Goal: Use online tool/utility: Utilize a website feature to perform a specific function

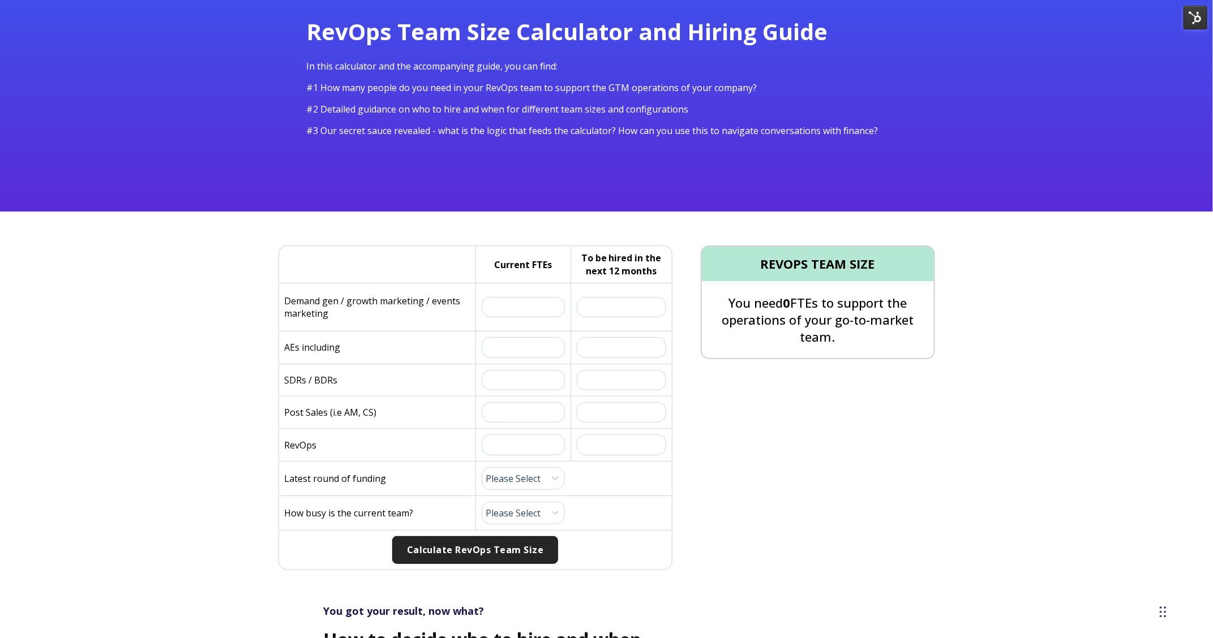
scroll to position [100, 0]
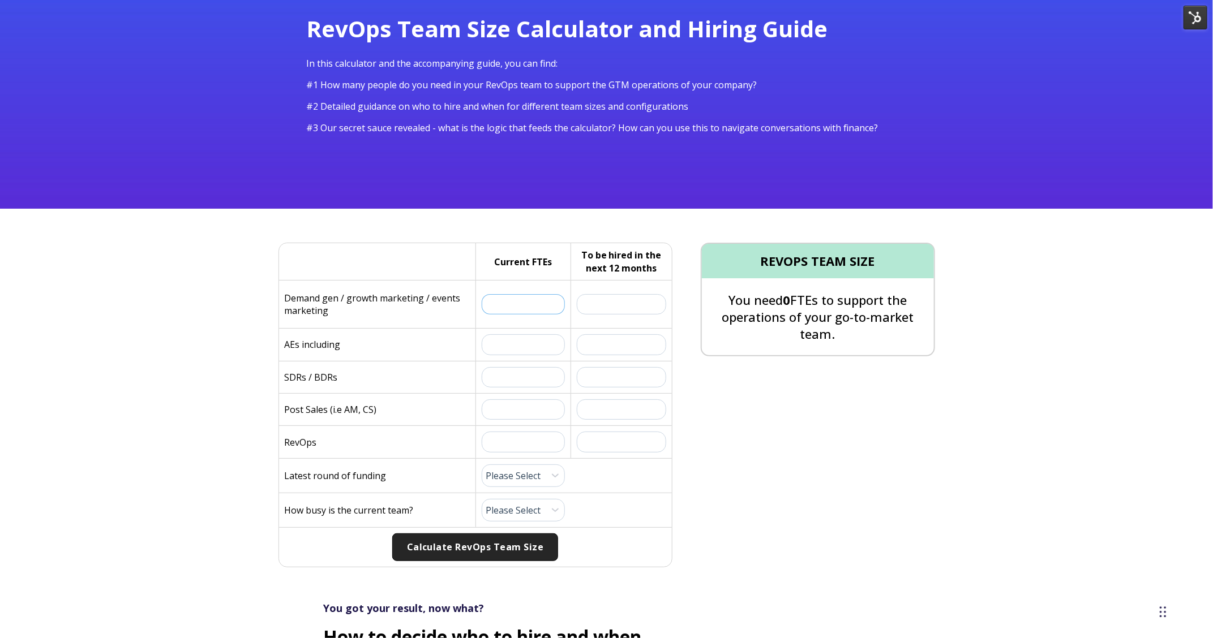
click at [524, 307] on input "text" at bounding box center [524, 304] width 84 height 20
drag, startPoint x: 534, startPoint y: 266, endPoint x: 554, endPoint y: 266, distance: 19.8
click at [554, 266] on div "Current FTEs" at bounding box center [523, 261] width 96 height 37
click at [498, 302] on input "text" at bounding box center [524, 304] width 84 height 20
type input "1"
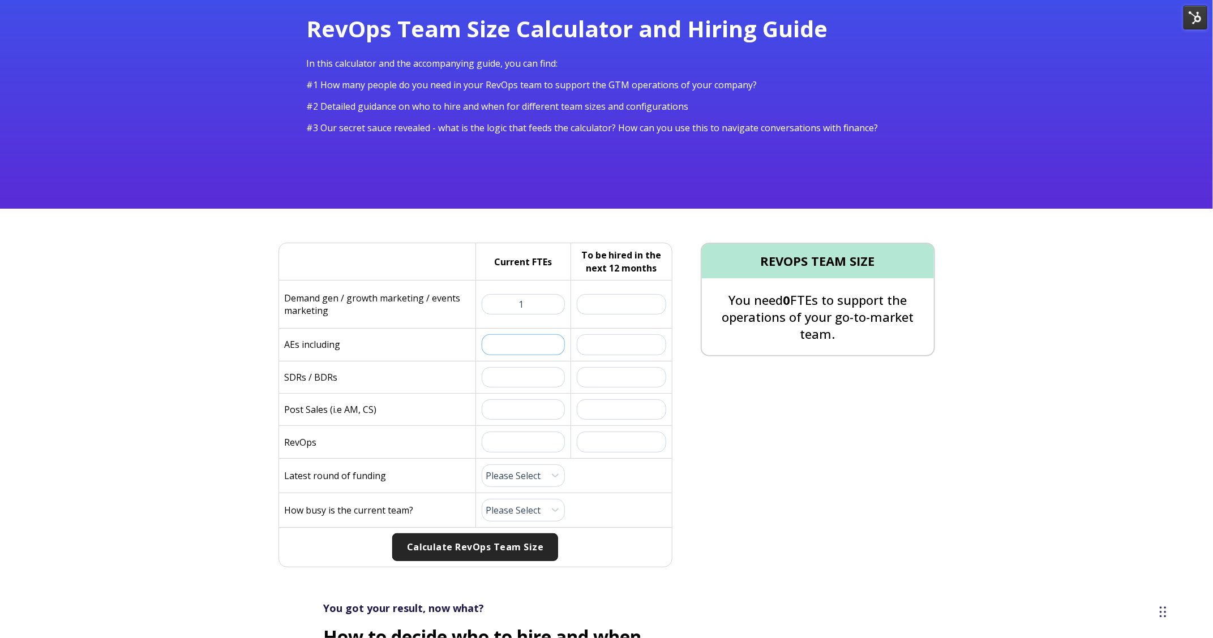
click at [525, 341] on input "text" at bounding box center [524, 344] width 84 height 20
type input "3"
click at [529, 372] on input "text" at bounding box center [524, 377] width 84 height 20
type input "5"
click at [520, 407] on input "text" at bounding box center [524, 410] width 84 height 20
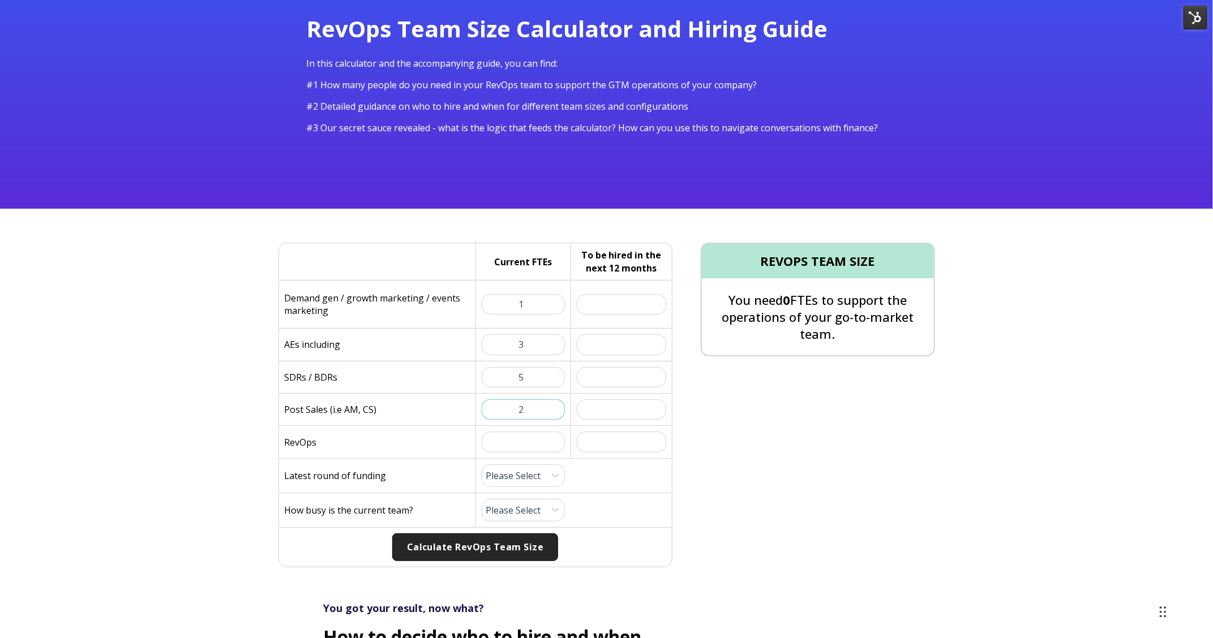
type input "2"
click at [518, 435] on input "text" at bounding box center [524, 442] width 84 height 20
type input "2"
click at [516, 476] on select "Please Select Pre-Seed Seed Series A Series B Series C Late Stage" at bounding box center [524, 476] width 84 height 23
select select "series-c"
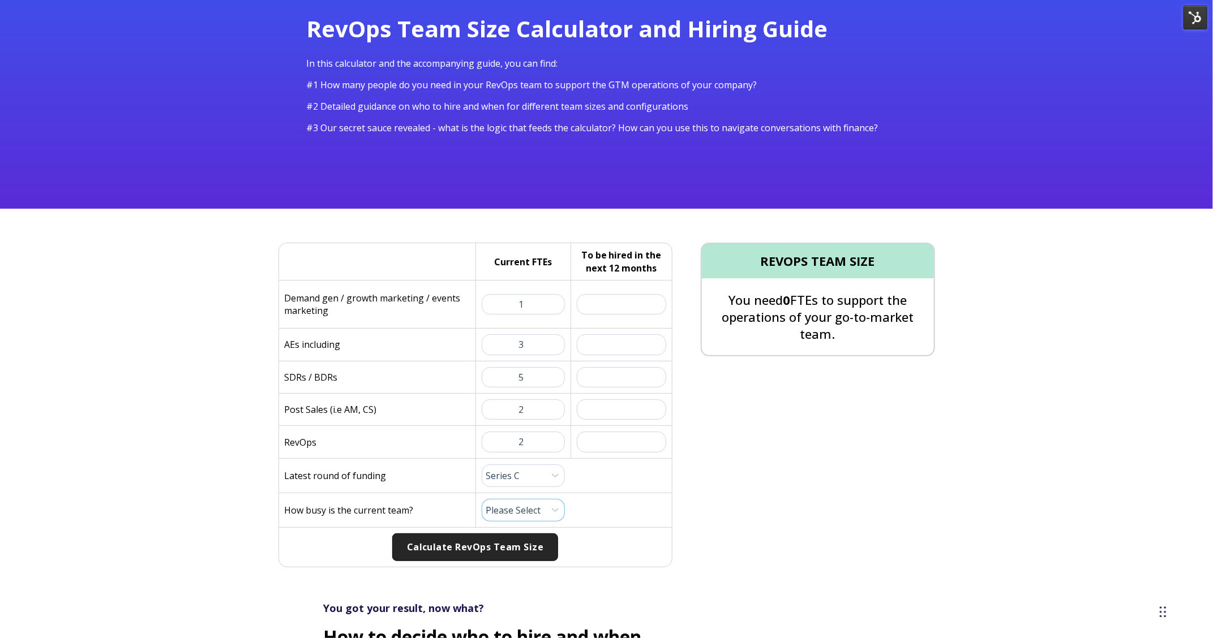
click at [520, 504] on select "Please Select 1 (Plenty of Bandwidth) 2 3 4 5 6 7 8 9 10 (Totally Underwater)" at bounding box center [524, 510] width 84 height 23
select select "7"
click at [499, 550] on button "Calculate RevOps Team Size" at bounding box center [475, 548] width 166 height 28
drag, startPoint x: 788, startPoint y: 292, endPoint x: 805, endPoint y: 292, distance: 17.0
click at [805, 292] on p "You need 1 FTEs to support the operations of your go-to-market team." at bounding box center [818, 317] width 232 height 52
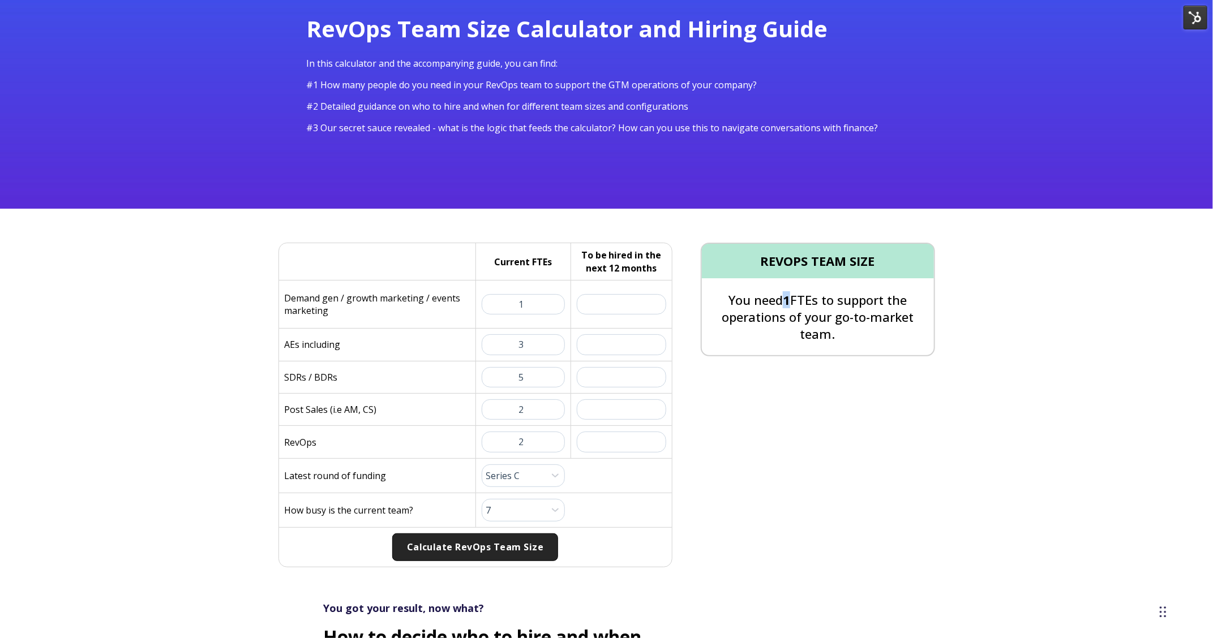
click at [783, 293] on p "You need 1 FTEs to support the operations of your go-to-market team." at bounding box center [818, 317] width 232 height 52
click at [633, 297] on input "text" at bounding box center [621, 304] width 89 height 20
type input "5"
click at [638, 339] on input "text" at bounding box center [621, 344] width 89 height 20
type input "10"
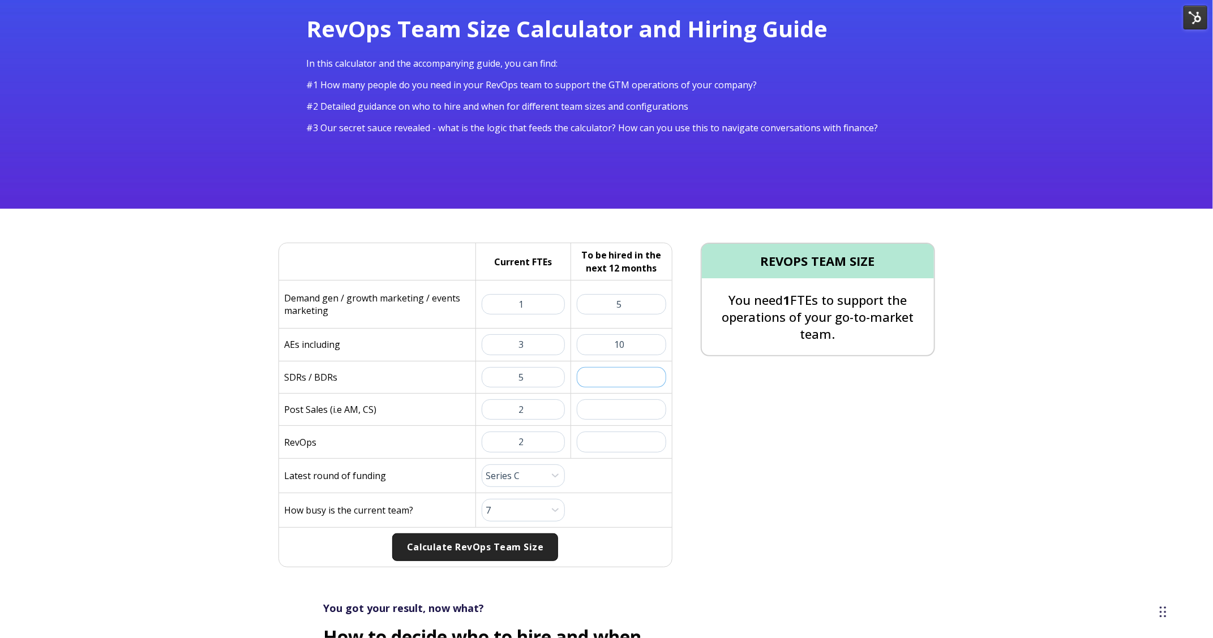
click at [641, 379] on input "text" at bounding box center [621, 377] width 89 height 20
type input "4"
click at [634, 398] on div "To be hired in the next 12 months:" at bounding box center [618, 410] width 96 height 32
click at [626, 413] on input "text" at bounding box center [621, 410] width 89 height 20
type input "10"
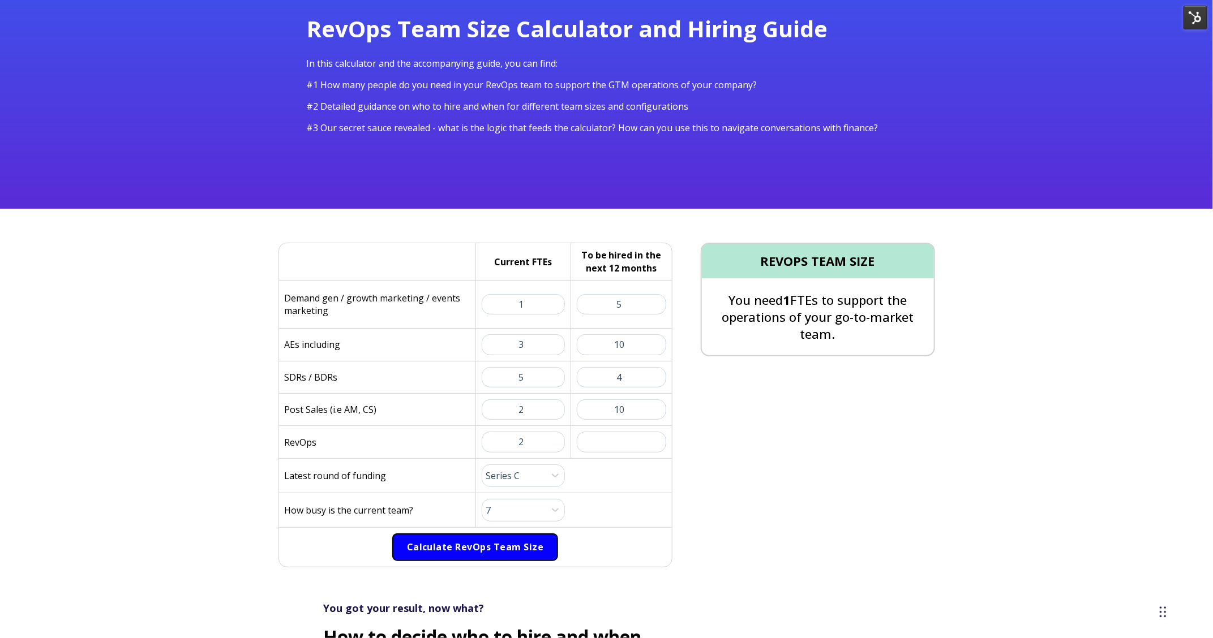
click at [502, 542] on button "Calculate RevOps Team Size" at bounding box center [475, 548] width 166 height 28
drag, startPoint x: 786, startPoint y: 298, endPoint x: 792, endPoint y: 303, distance: 8.0
click at [792, 303] on p "You need 3 FTEs to support the operations of your go-to-market team." at bounding box center [818, 317] width 232 height 52
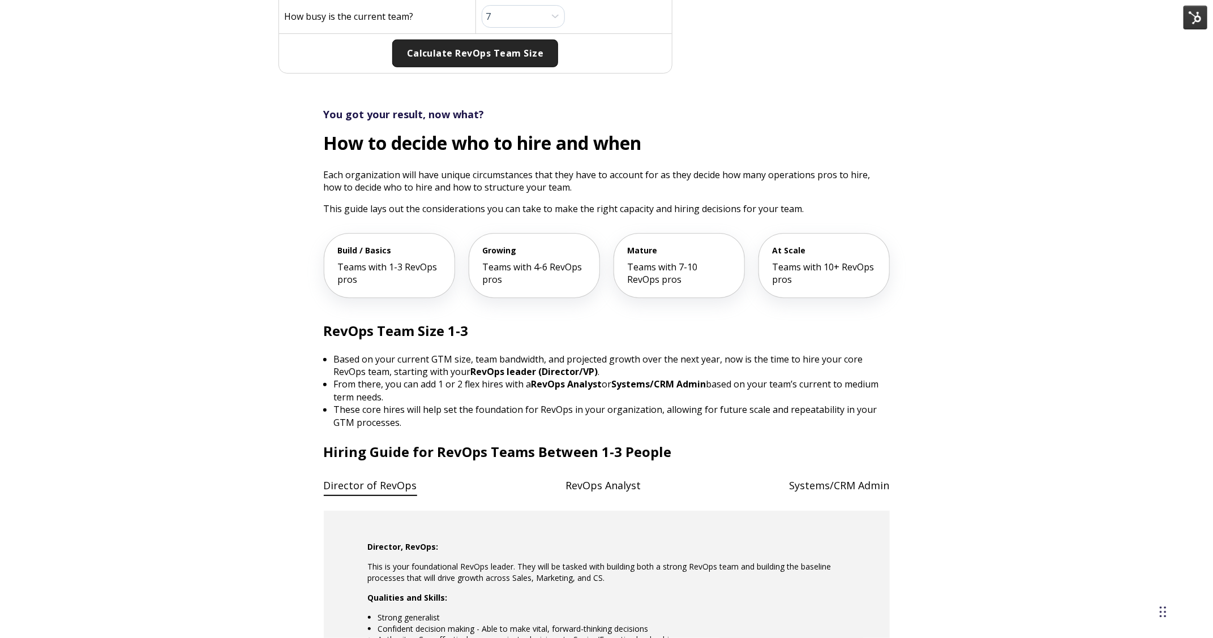
scroll to position [595, 0]
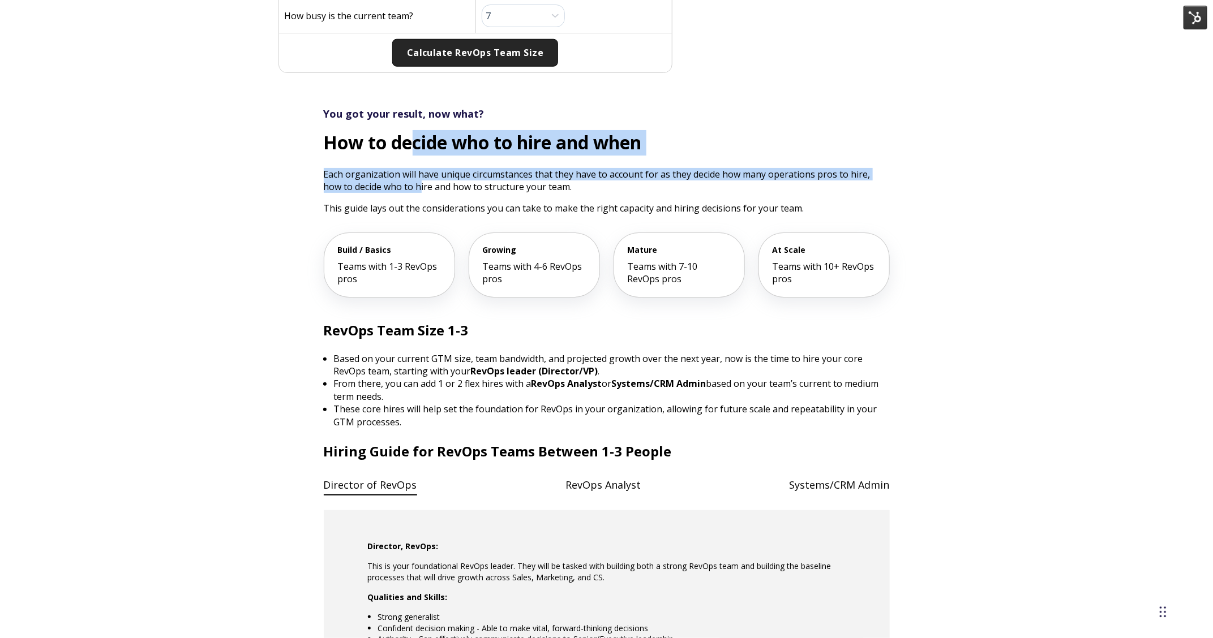
drag, startPoint x: 411, startPoint y: 147, endPoint x: 401, endPoint y: 177, distance: 31.9
click at [401, 177] on div "You got your result, now what? How to decide who to hire and when Each organiza…" at bounding box center [607, 161] width 566 height 108
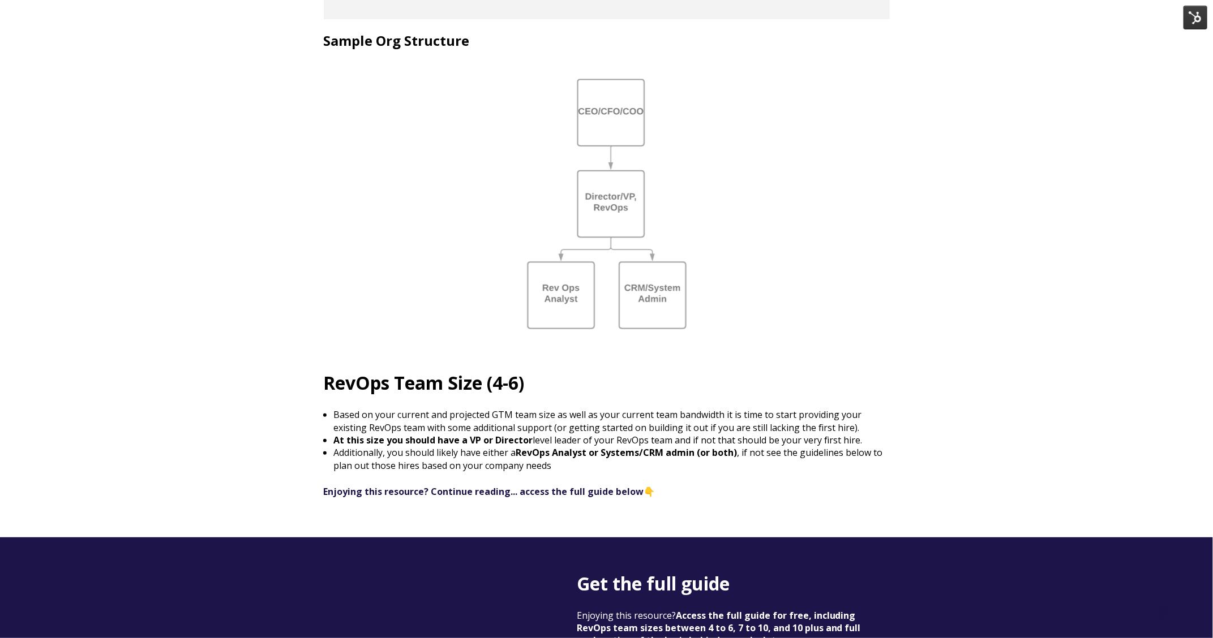
scroll to position [1385, 0]
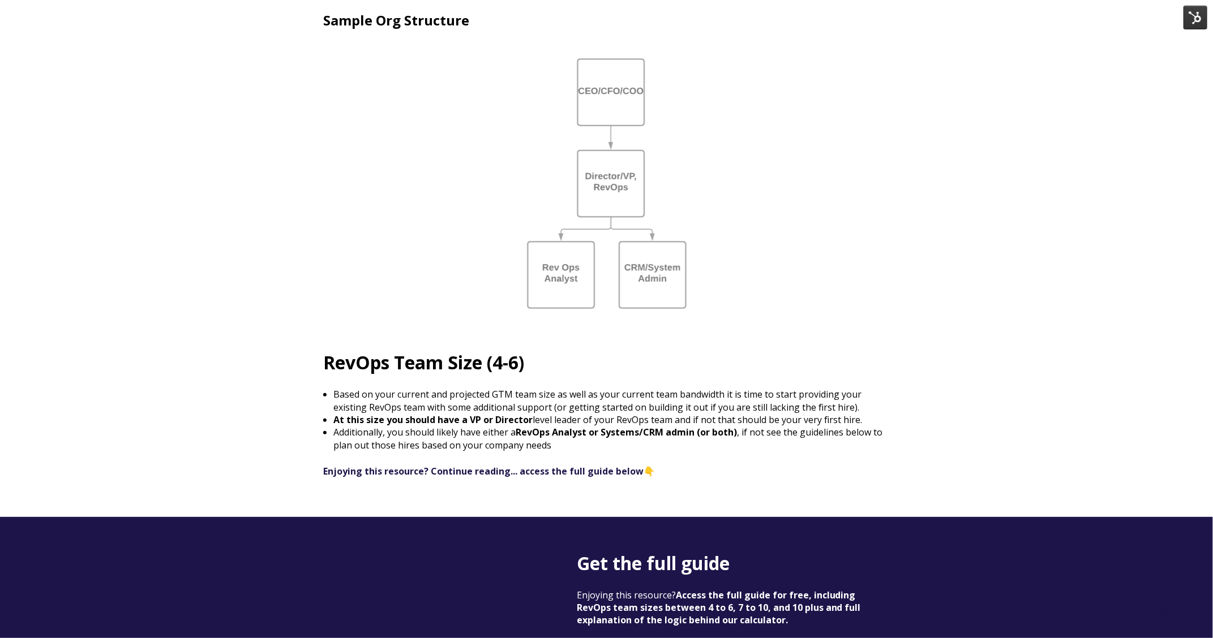
click at [594, 222] on img at bounding box center [606, 183] width 191 height 282
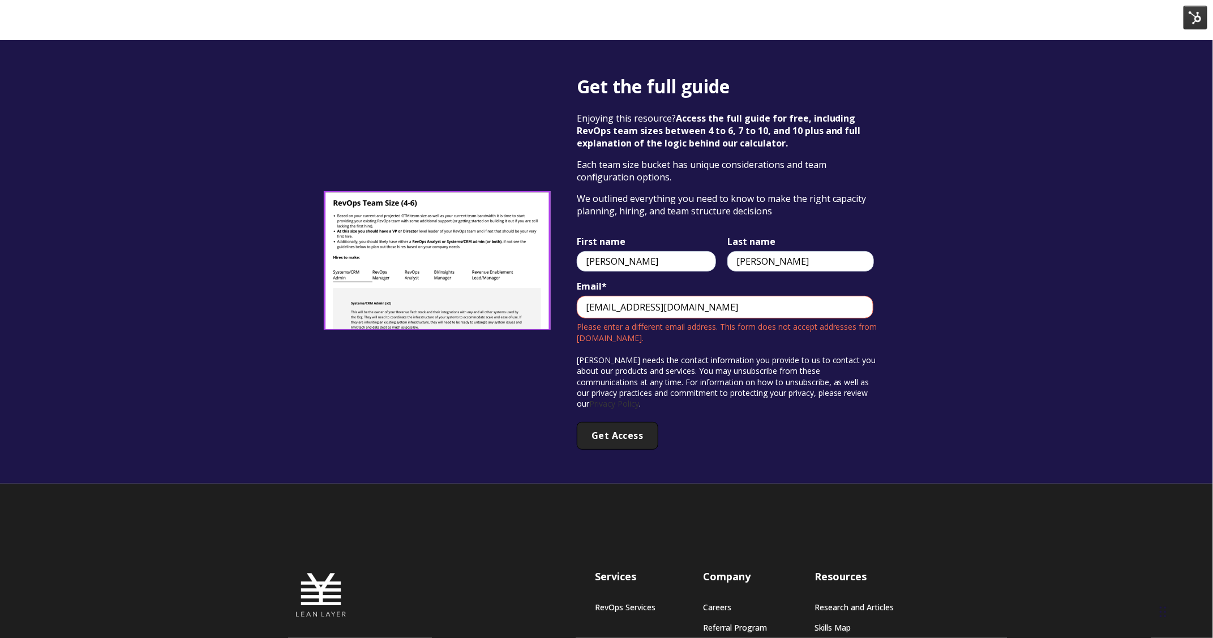
scroll to position [1883, 0]
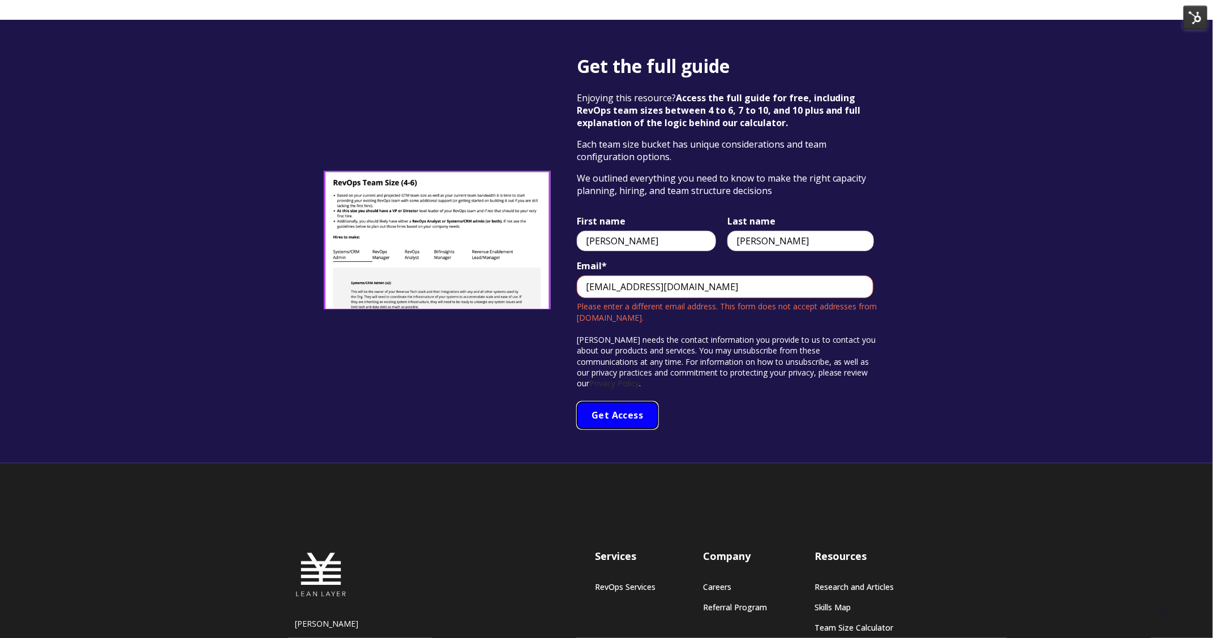
click at [610, 402] on input "Get Access" at bounding box center [617, 416] width 81 height 28
click at [707, 276] on input "[EMAIL_ADDRESS][DOMAIN_NAME]" at bounding box center [725, 287] width 297 height 23
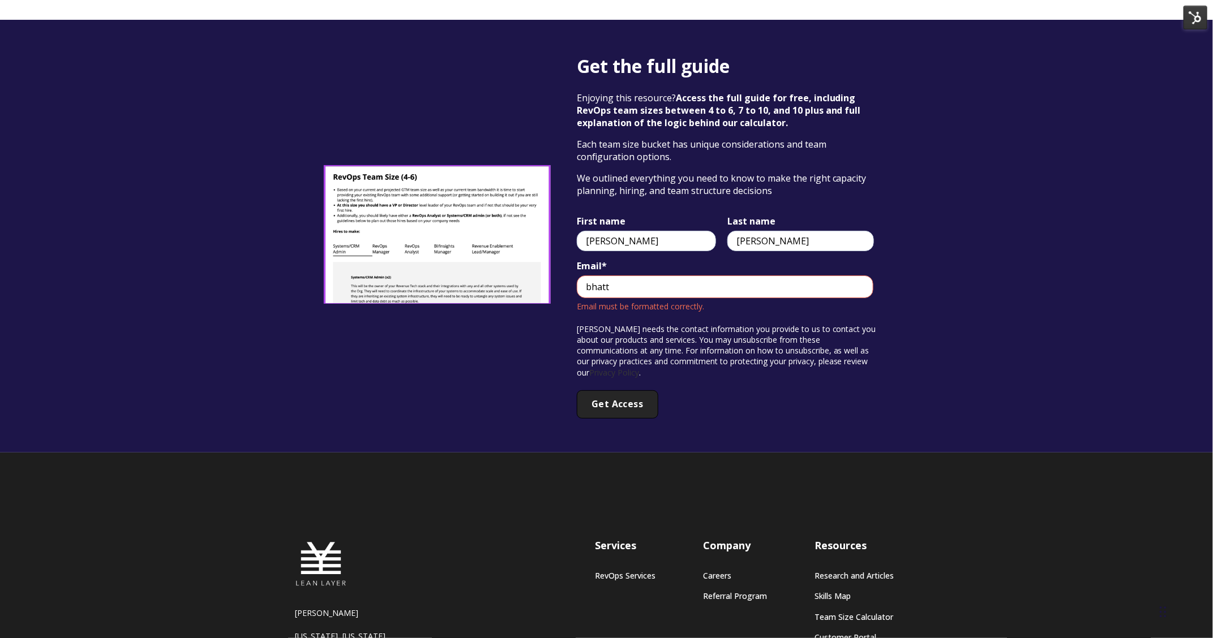
type input "[EMAIL_ADDRESS][DOMAIN_NAME]"
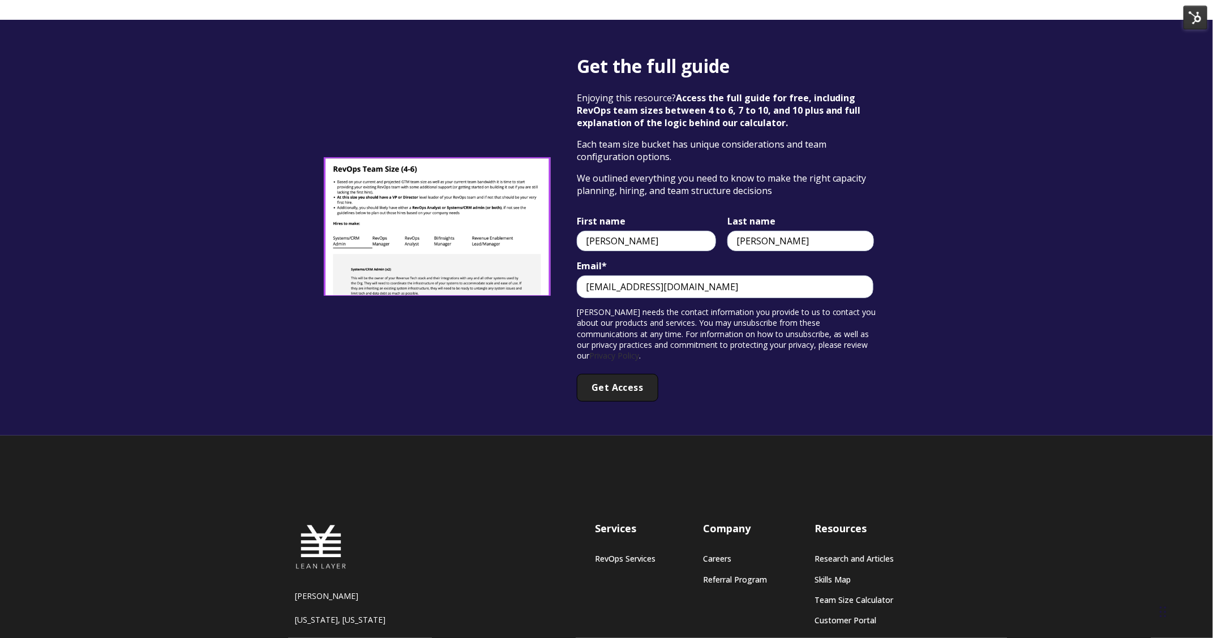
click at [614, 351] on div "[PERSON_NAME] needs the contact information you provide to us to contact you ab…" at bounding box center [728, 340] width 302 height 67
click at [625, 375] on input "Get Access" at bounding box center [617, 388] width 81 height 28
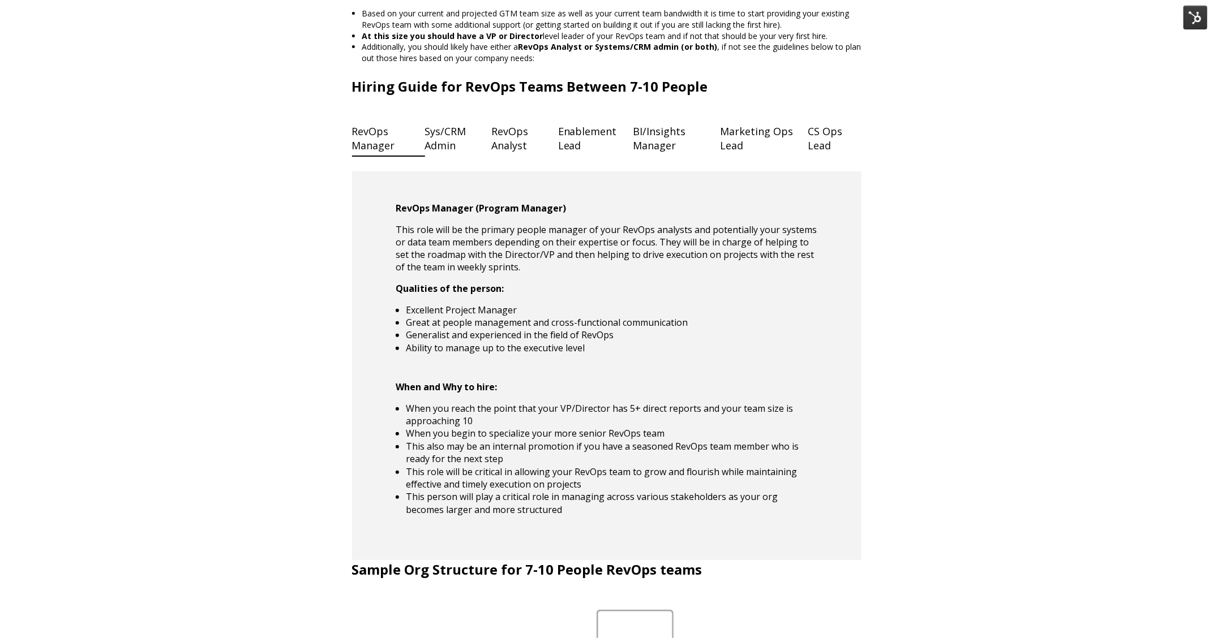
scroll to position [2730, 0]
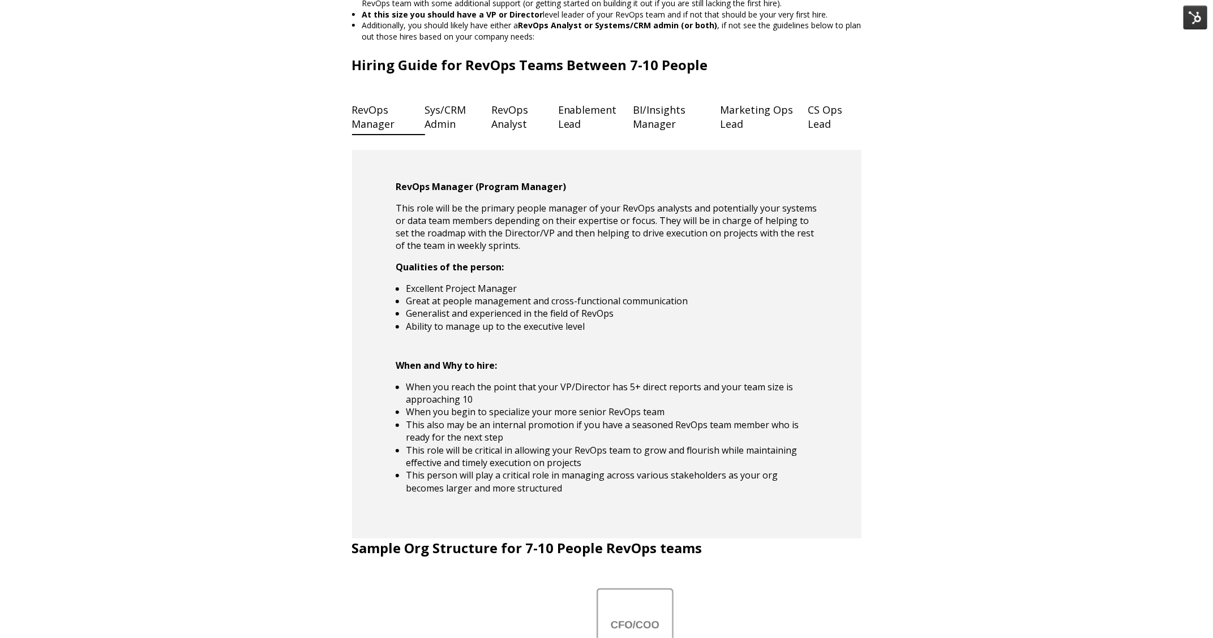
click at [434, 136] on h4 "Sys/CRM Admin" at bounding box center [458, 116] width 67 height 37
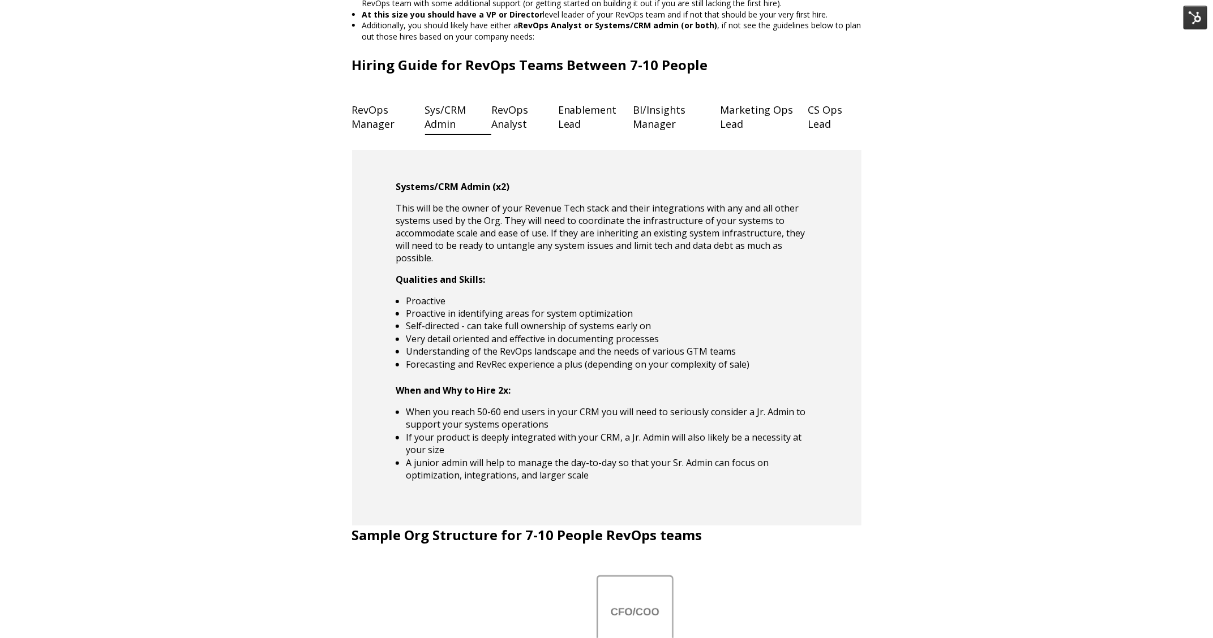
click at [522, 133] on h4 "RevOps Analyst" at bounding box center [524, 116] width 67 height 37
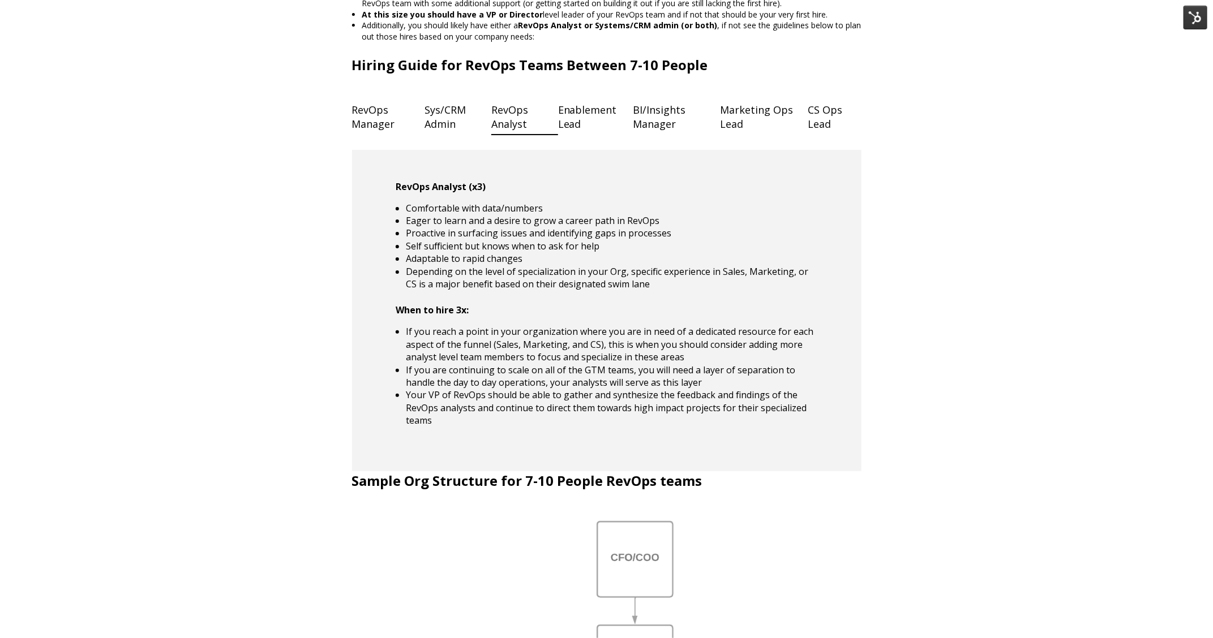
click at [589, 136] on h4 "Enablement Lead" at bounding box center [595, 116] width 75 height 37
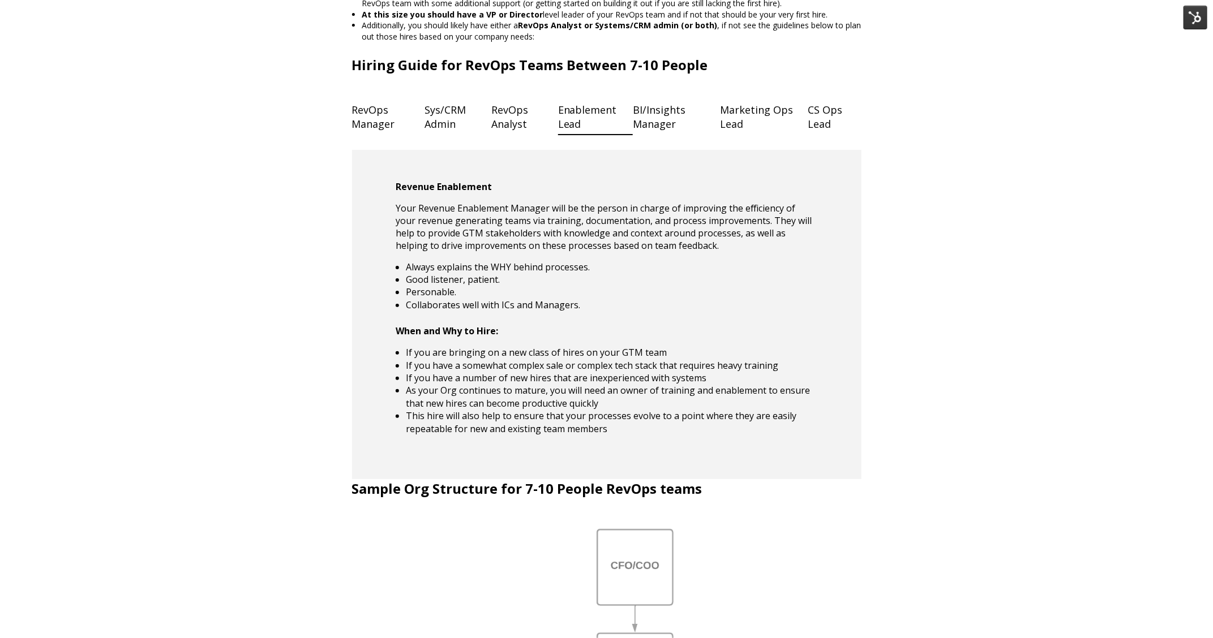
click at [639, 136] on h4 "BI/Insights Manager" at bounding box center [676, 116] width 87 height 37
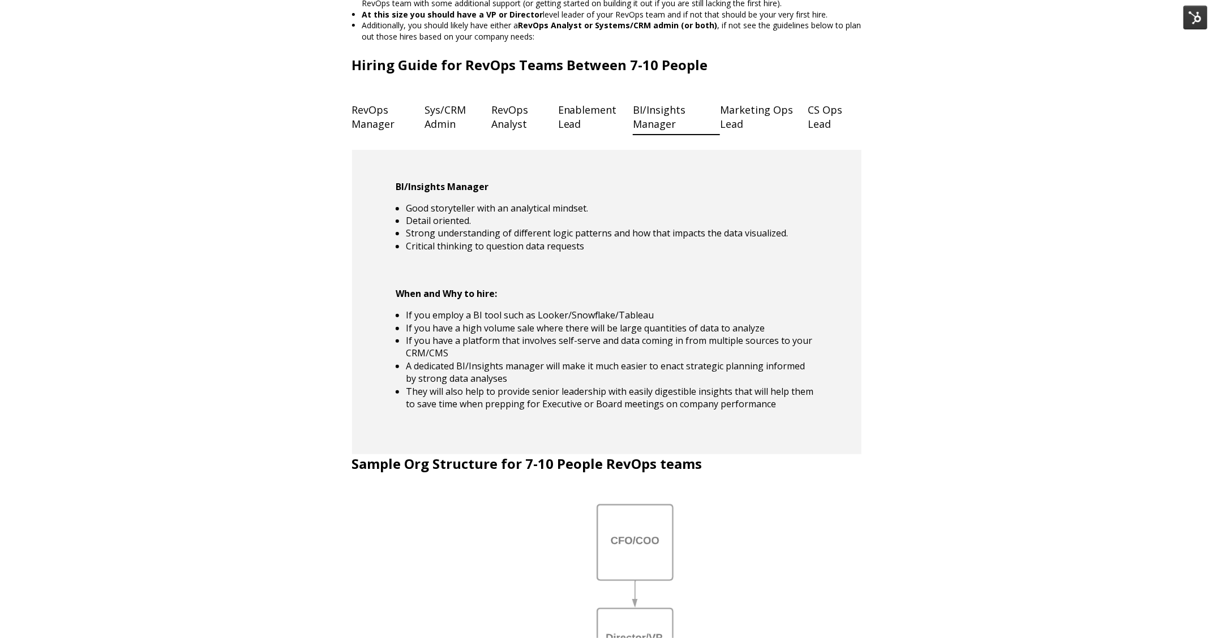
click at [731, 136] on h4 "Marketing Ops Lead" at bounding box center [764, 116] width 88 height 37
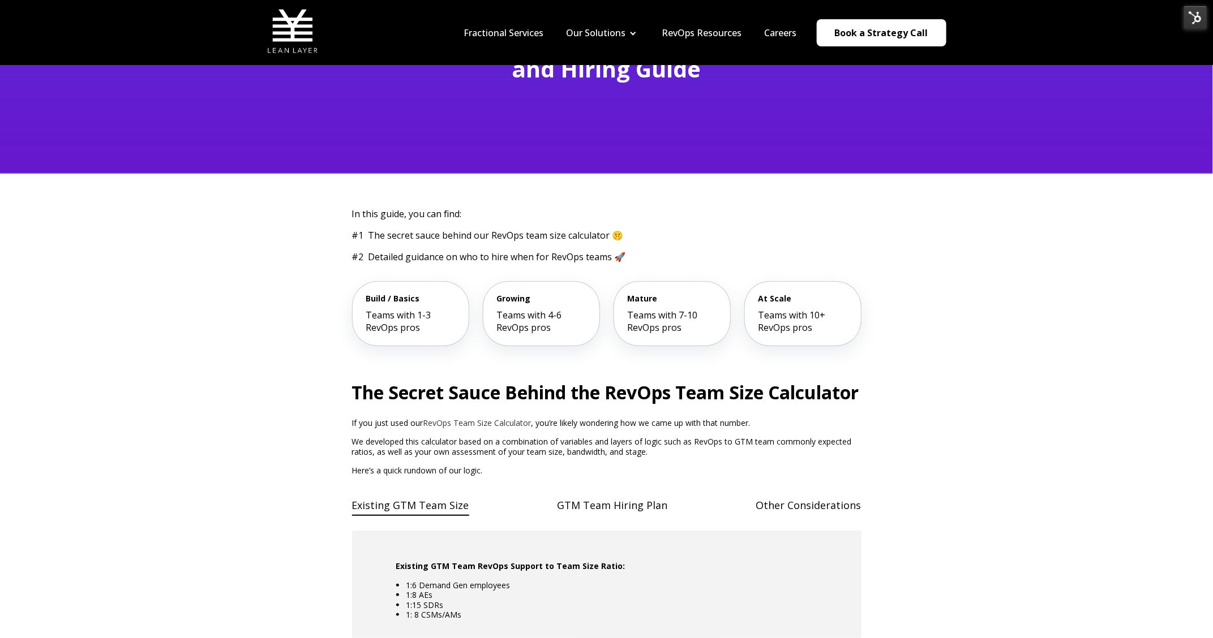
scroll to position [0, 0]
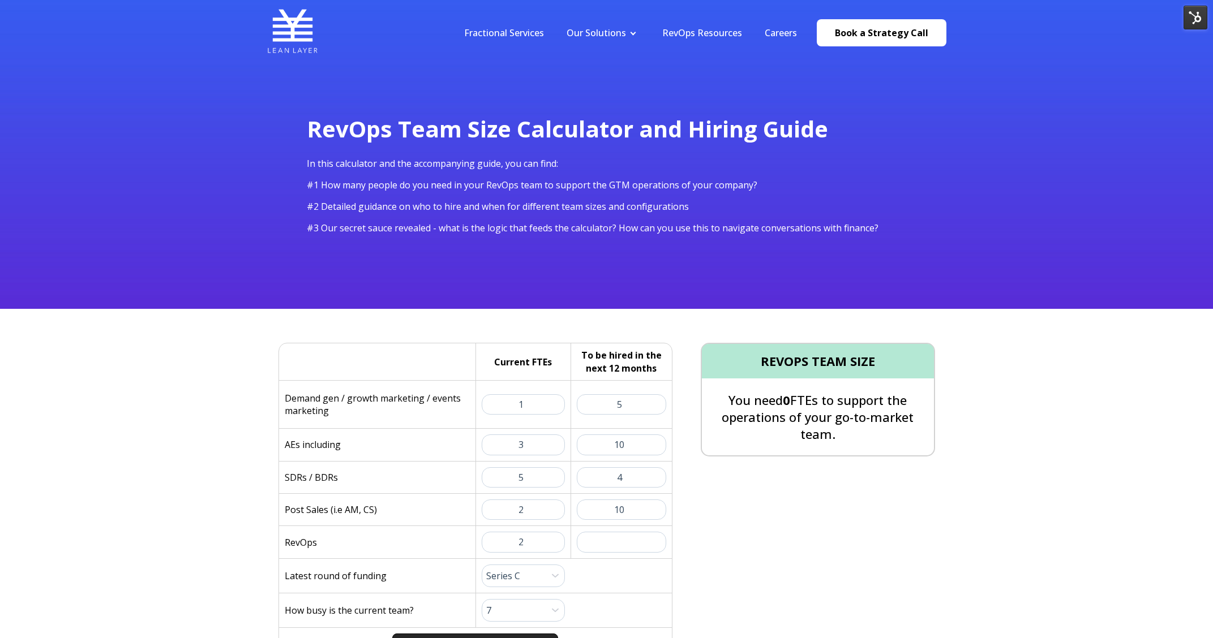
select select "series-c"
select select "7"
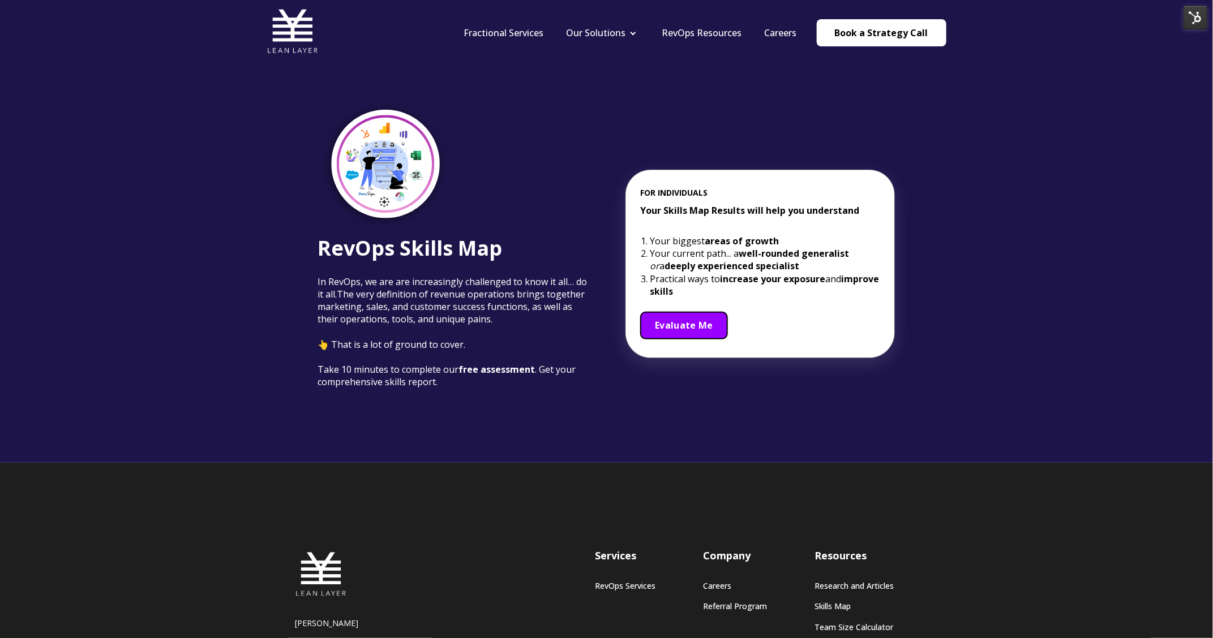
click at [682, 328] on span "Evaluate Me" at bounding box center [684, 325] width 58 height 12
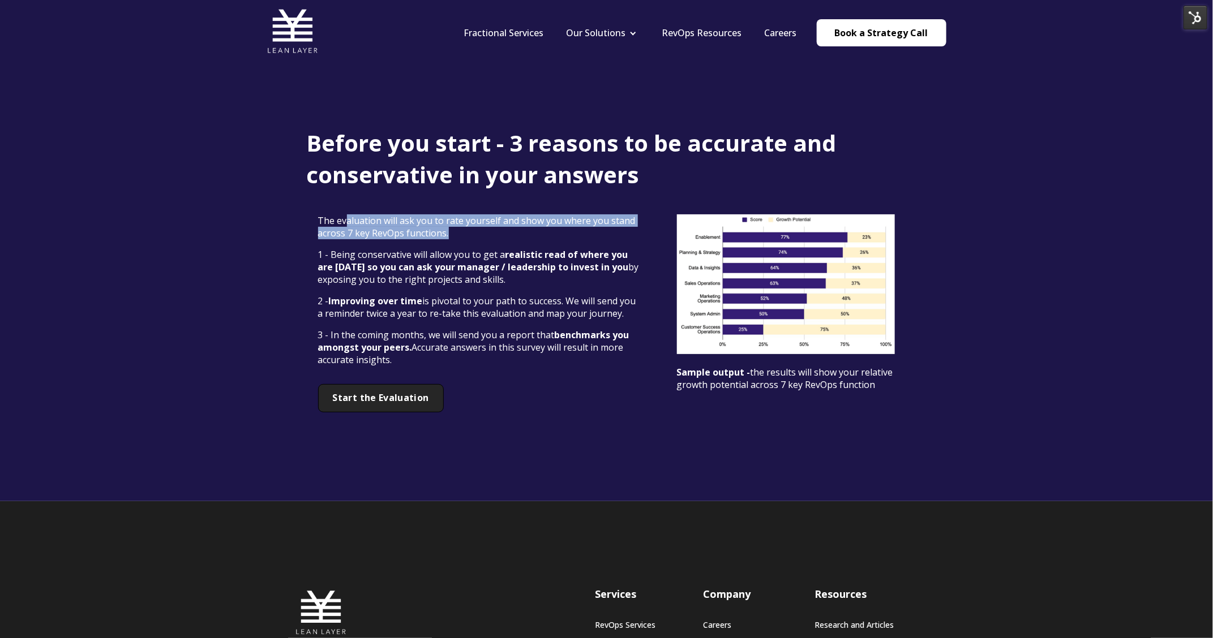
drag, startPoint x: 347, startPoint y: 226, endPoint x: 392, endPoint y: 242, distance: 48.2
click at [392, 242] on div "The evaluation will ask you to rate yourself and show you where you stand acros…" at bounding box center [478, 290] width 321 height 152
